Goal: Transaction & Acquisition: Book appointment/travel/reservation

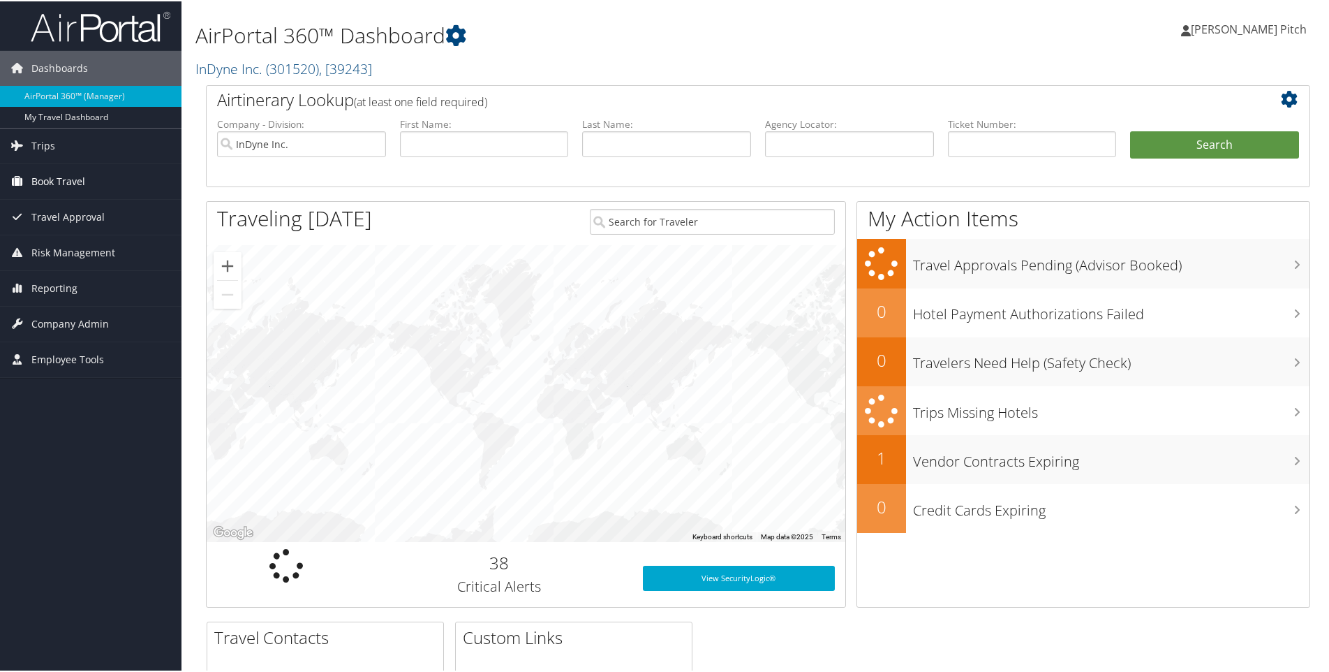
click at [60, 174] on span "Book Travel" at bounding box center [58, 180] width 54 height 35
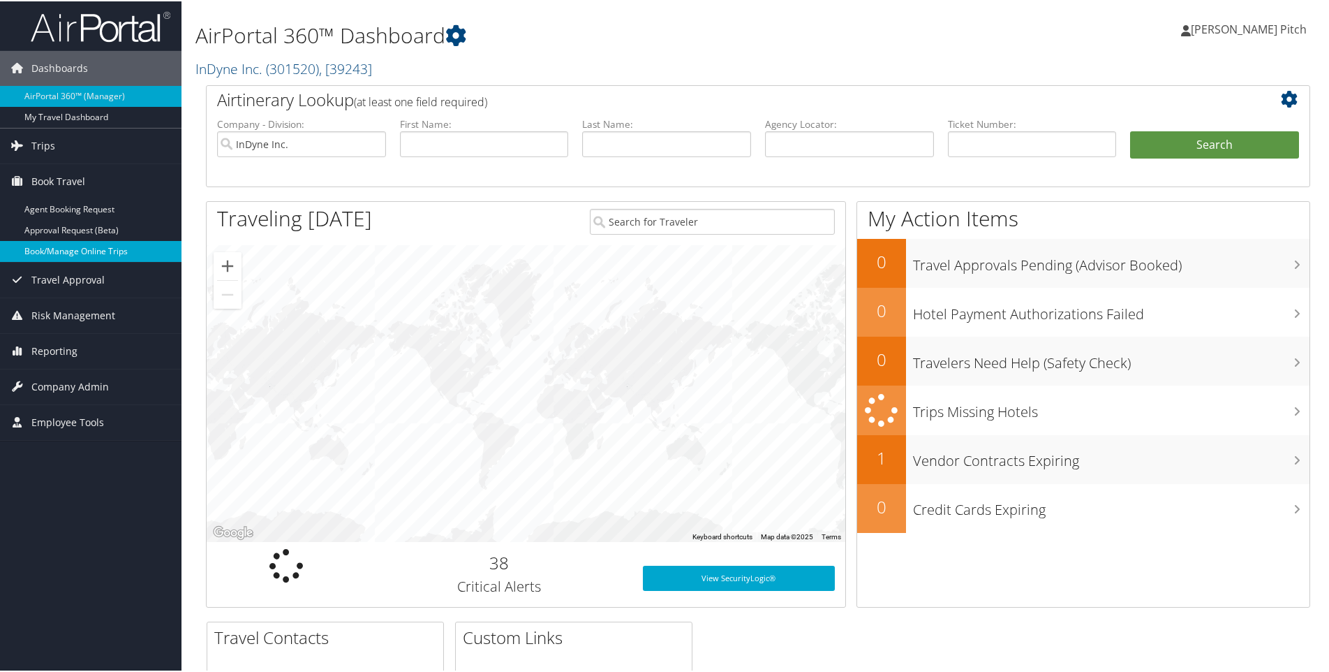
click at [77, 251] on link "Book/Manage Online Trips" at bounding box center [91, 249] width 182 height 21
